Goal: Task Accomplishment & Management: Use online tool/utility

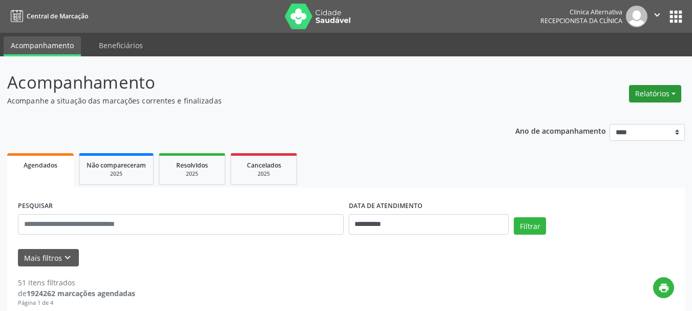
click at [657, 95] on button "Relatórios" at bounding box center [655, 93] width 52 height 17
click at [618, 117] on link "Agendamentos" at bounding box center [626, 116] width 110 height 14
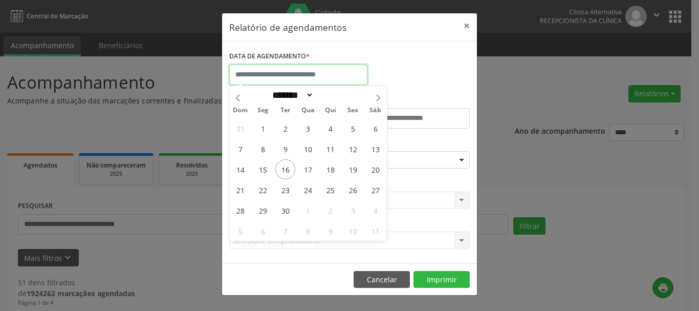
click at [310, 76] on input "text" at bounding box center [298, 75] width 138 height 20
click at [286, 166] on span "16" at bounding box center [285, 169] width 20 height 20
type input "**********"
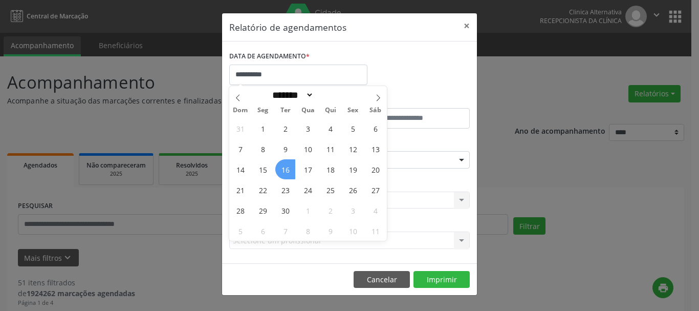
click at [286, 166] on span "16" at bounding box center [285, 169] width 20 height 20
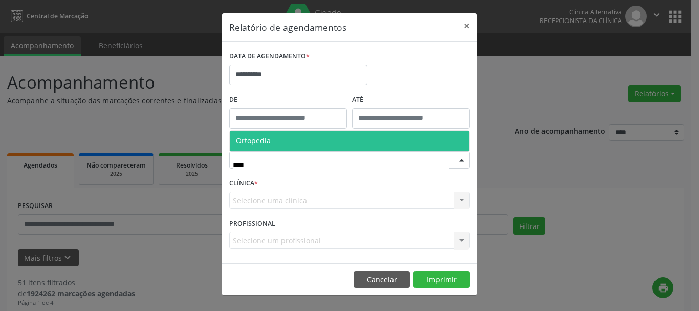
click at [330, 136] on span "Ortopedia" at bounding box center [350, 141] width 240 height 20
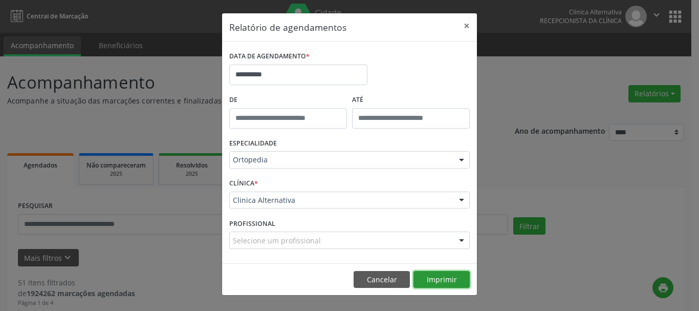
click at [439, 281] on button "Imprimir" at bounding box center [442, 279] width 56 height 17
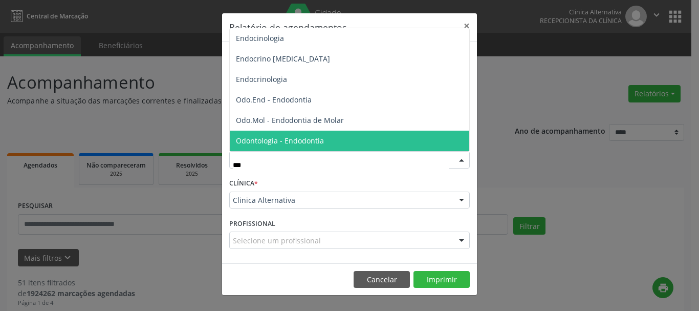
type input "****"
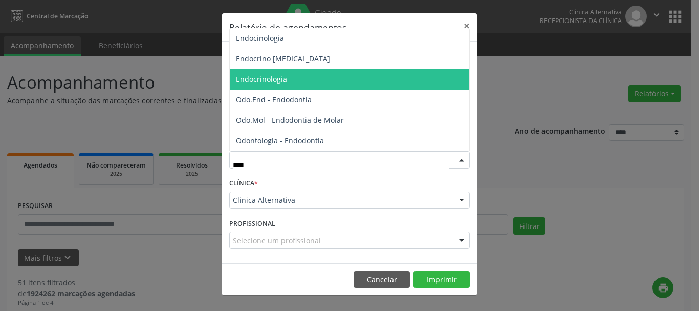
click at [276, 72] on span "Endocrinologia" at bounding box center [350, 79] width 240 height 20
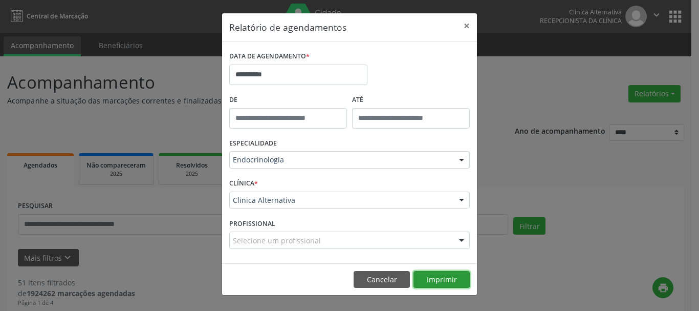
click at [445, 278] on button "Imprimir" at bounding box center [442, 279] width 56 height 17
click at [382, 278] on button "Cancelar" at bounding box center [382, 279] width 56 height 17
